Goal: Find specific page/section: Find specific page/section

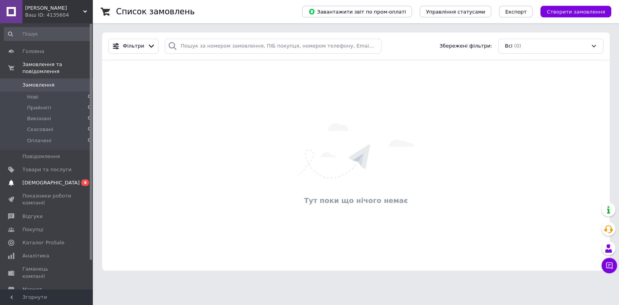
click at [67, 180] on span "[DEMOGRAPHIC_DATA]" at bounding box center [46, 183] width 49 height 7
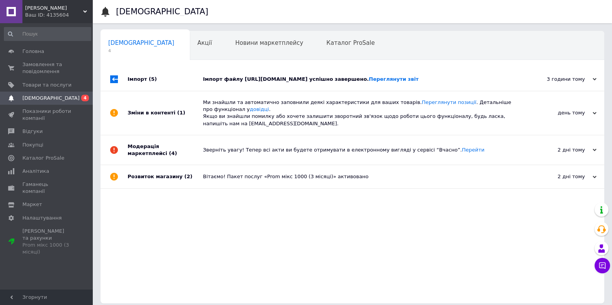
click at [232, 83] on div "Імпорт файлу [URL][DOMAIN_NAME] успішно завершено. Переглянути звіт" at bounding box center [361, 79] width 316 height 7
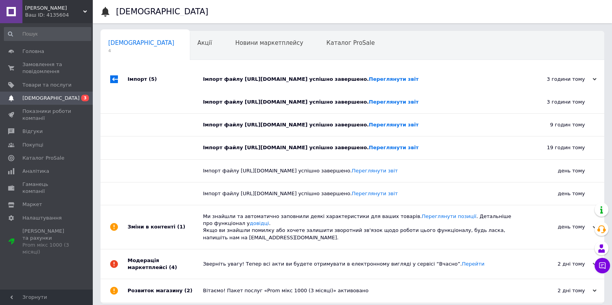
click at [251, 151] on div "Імпорт файлу [URL][DOMAIN_NAME] успішно завершено. Переглянути звіт" at bounding box center [355, 147] width 305 height 7
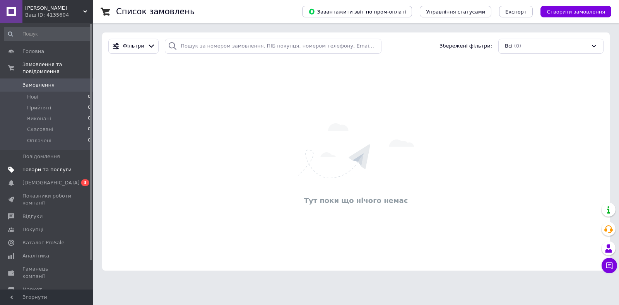
click at [32, 166] on span "Товари та послуги" at bounding box center [46, 169] width 49 height 7
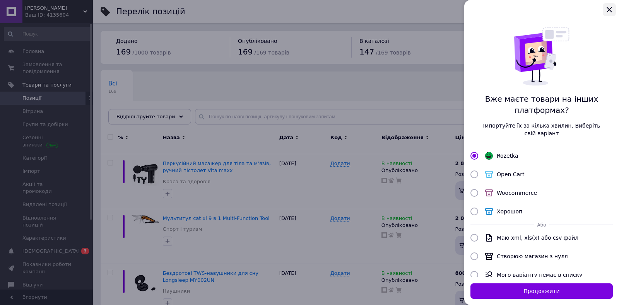
click at [609, 9] on icon "Закрыть" at bounding box center [609, 9] width 9 height 9
click at [613, 9] on icon "Закрыть" at bounding box center [609, 9] width 9 height 9
